Goal: Entertainment & Leisure: Consume media (video, audio)

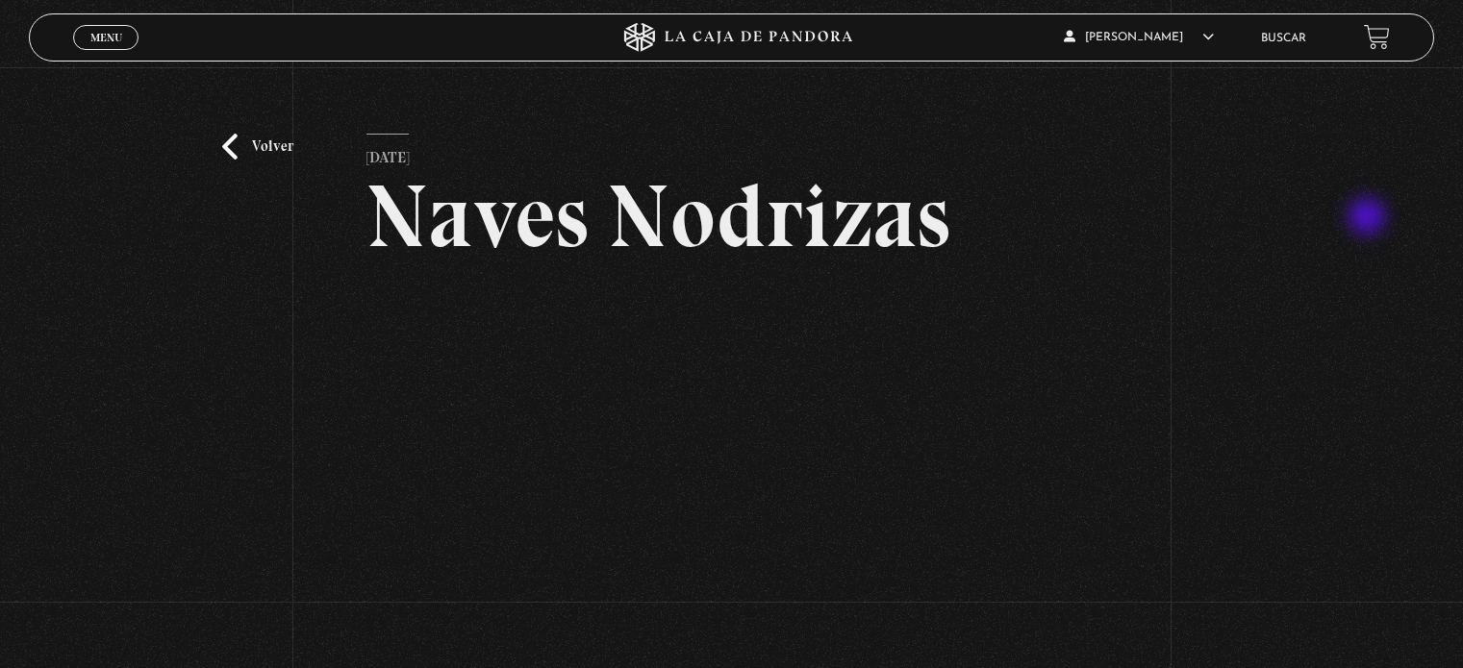
scroll to position [113, 0]
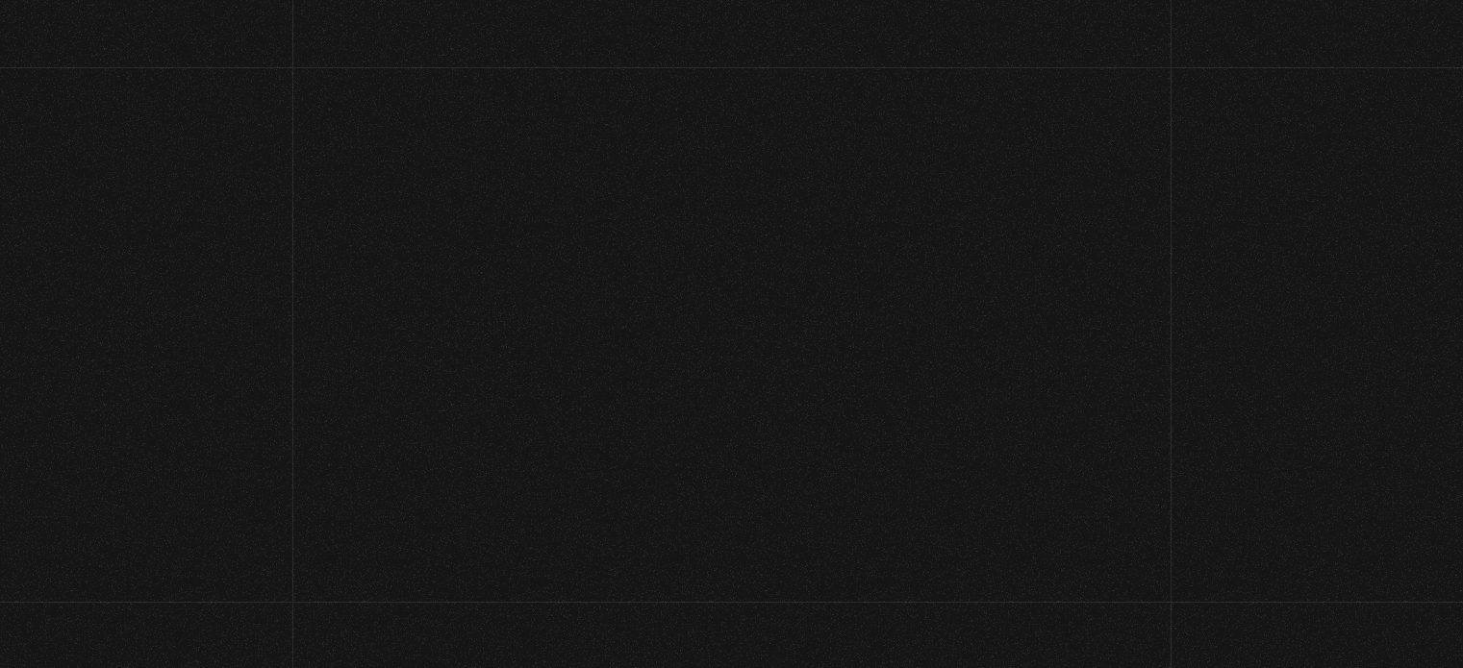
scroll to position [3948, 0]
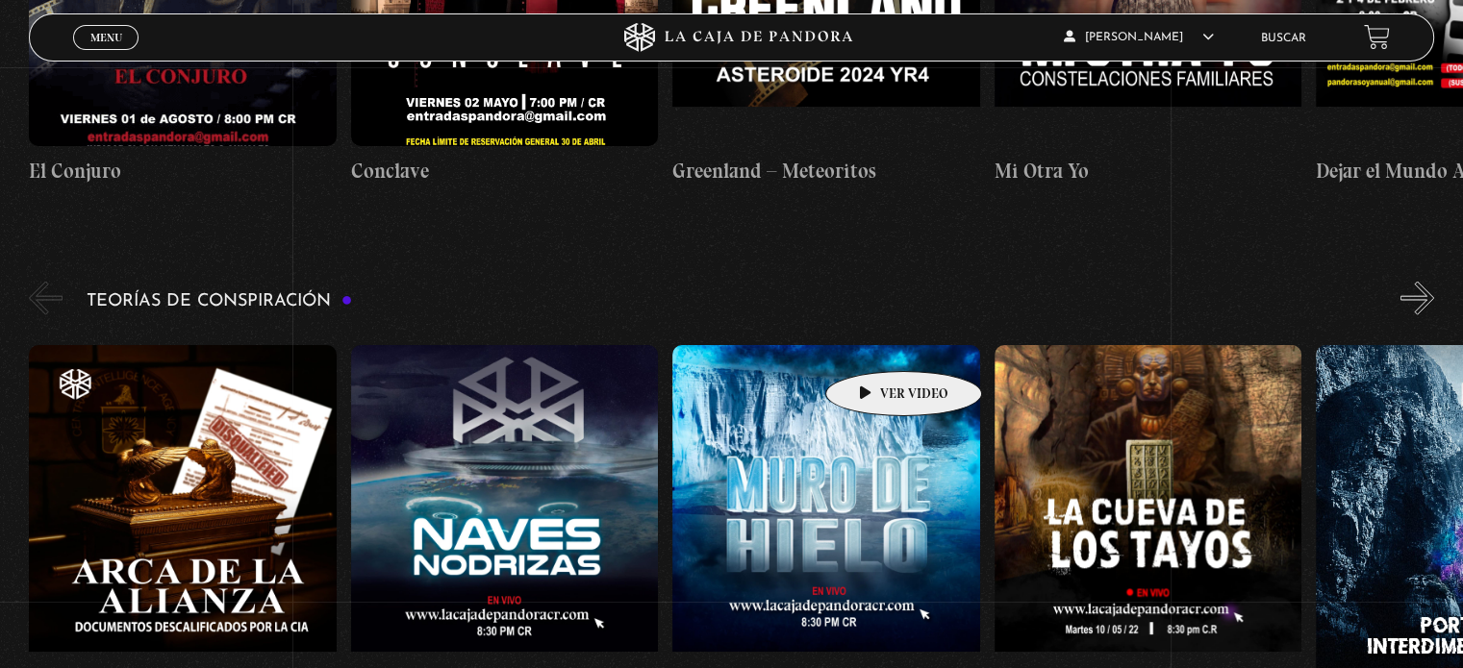
click at [873, 345] on figure at bounding box center [825, 518] width 307 height 346
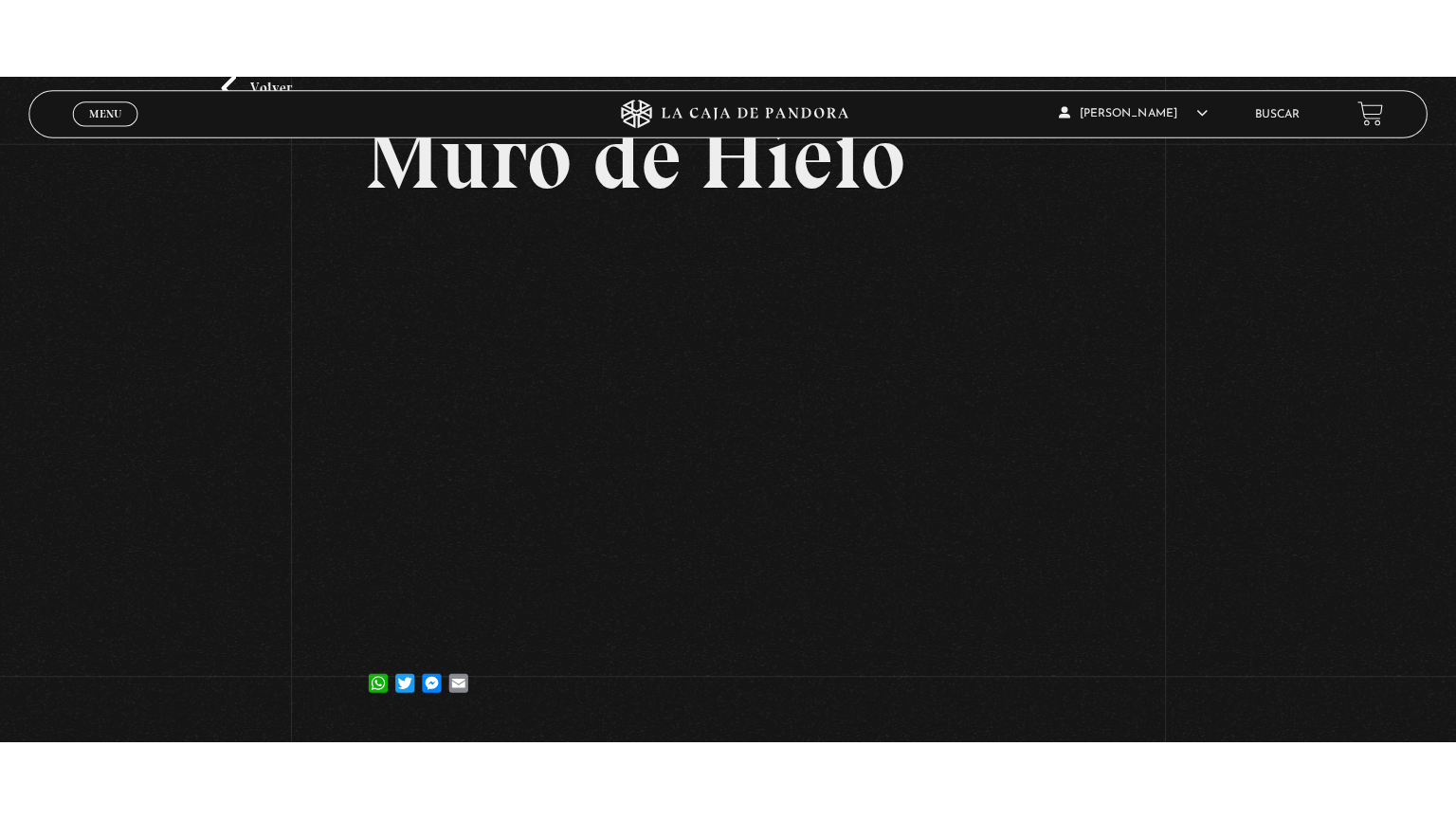
scroll to position [136, 0]
